Goal: Navigation & Orientation: Understand site structure

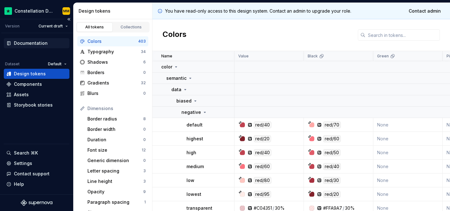
click at [41, 44] on div "Documentation" at bounding box center [31, 43] width 34 height 6
click at [36, 85] on div "Components" at bounding box center [28, 84] width 28 height 6
